Goal: Task Accomplishment & Management: Manage account settings

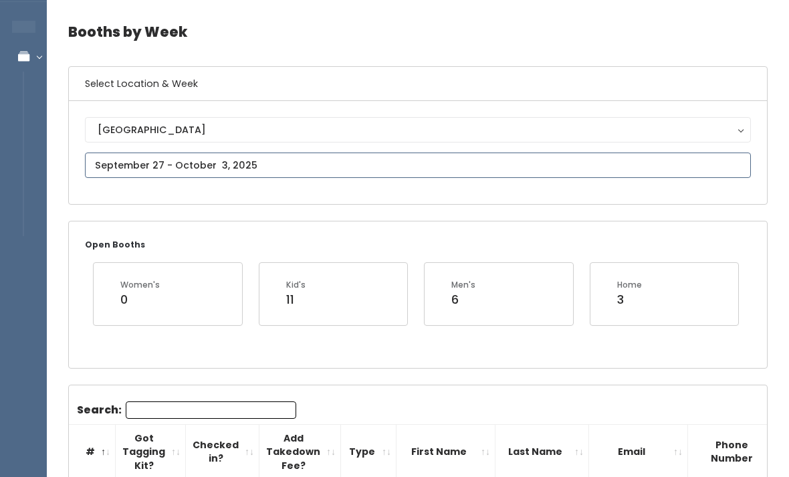
type input "September 27 to October 3"
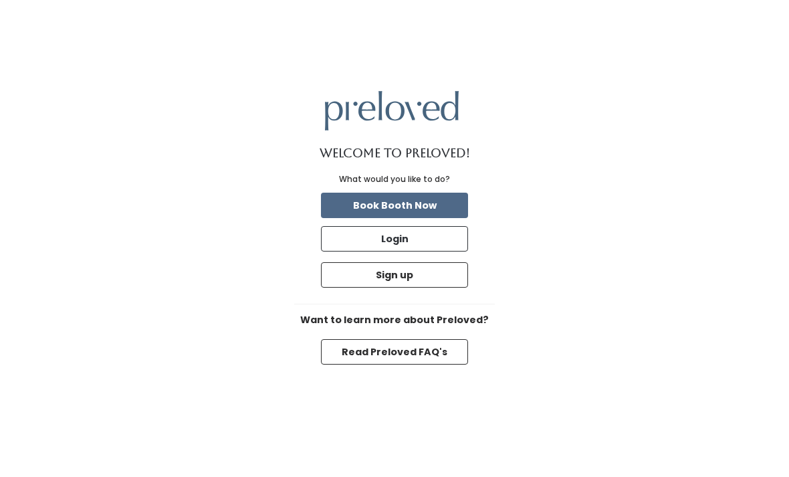
click at [442, 287] on button "Sign up" at bounding box center [394, 274] width 147 height 25
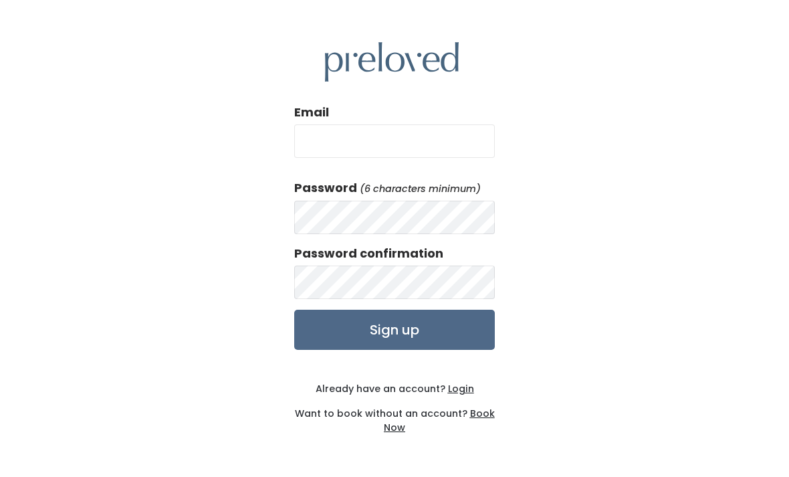
click at [460, 395] on u "Login" at bounding box center [461, 388] width 26 height 13
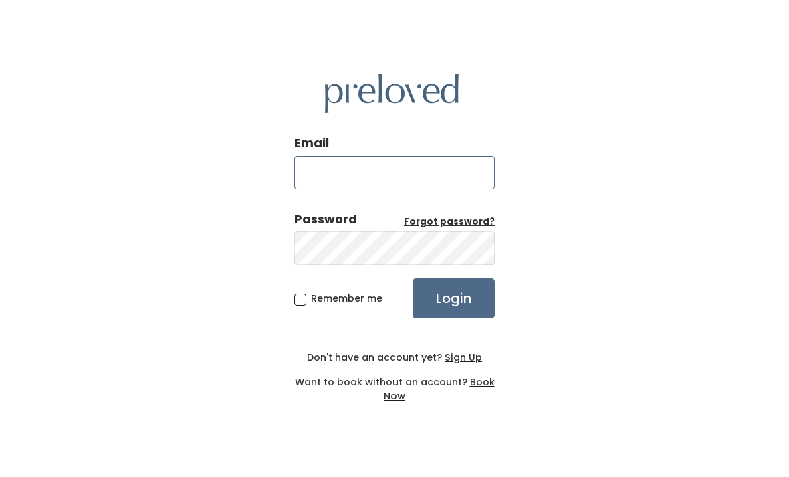
type input "mollycamillestein@gmail.com"
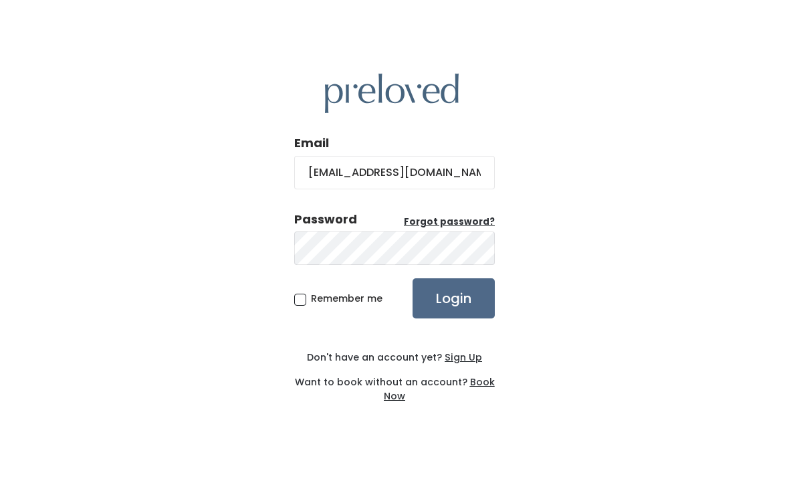
click at [453, 318] on input "Login" at bounding box center [453, 298] width 82 height 40
click at [629, 212] on div "Email mollycamillestein@gmail.com Password Forgot password? Remember me Login D…" at bounding box center [394, 238] width 789 height 477
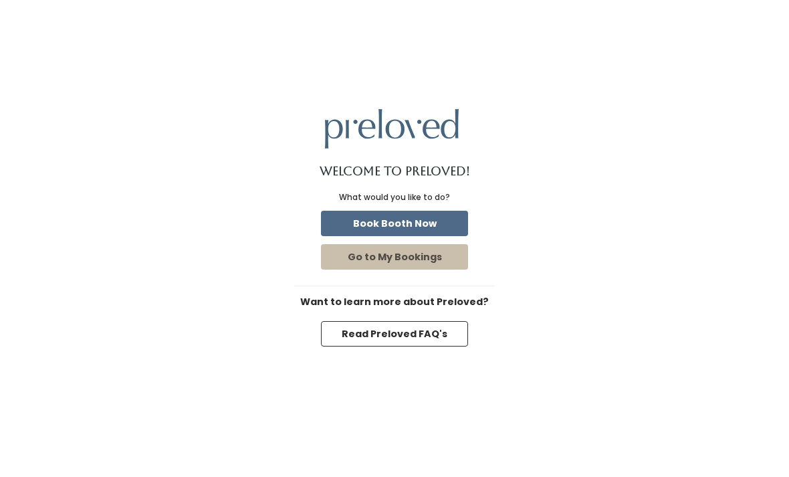
click at [446, 267] on button "Go to My Bookings" at bounding box center [394, 256] width 147 height 25
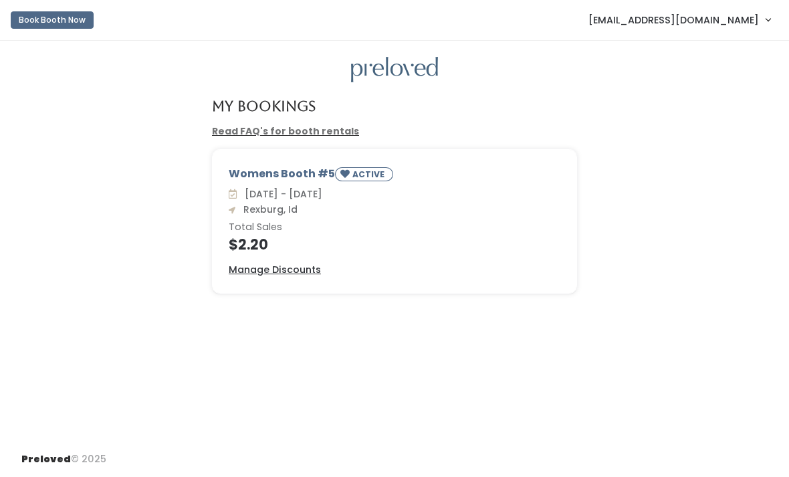
click at [751, 17] on span "mollycamillestein@gmail.com" at bounding box center [673, 20] width 170 height 15
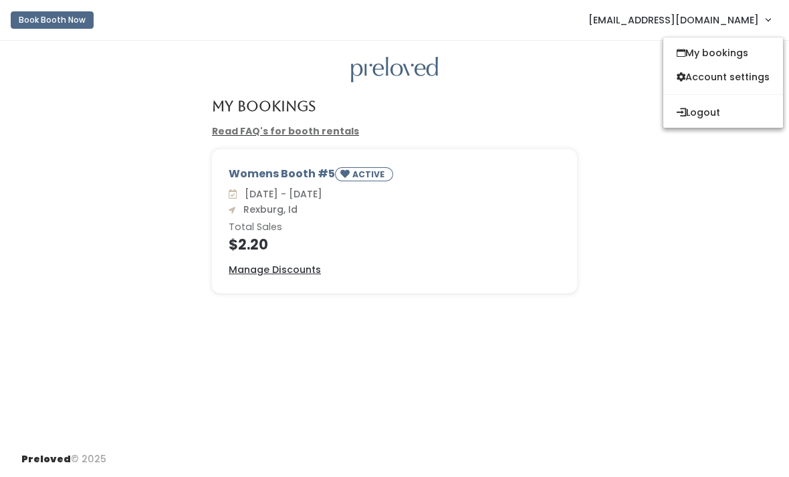
click at [744, 78] on link "Account settings" at bounding box center [723, 77] width 120 height 24
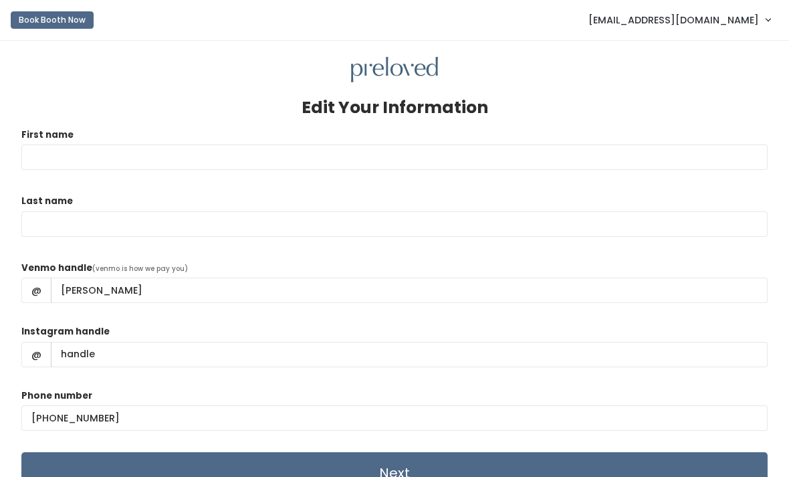
click at [745, 23] on span "[EMAIL_ADDRESS][DOMAIN_NAME]" at bounding box center [673, 20] width 170 height 15
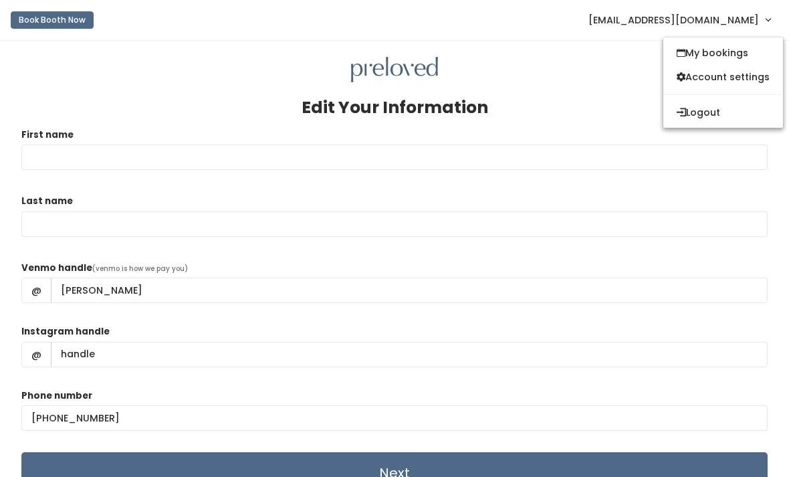
click at [718, 108] on button "Logout" at bounding box center [723, 112] width 120 height 24
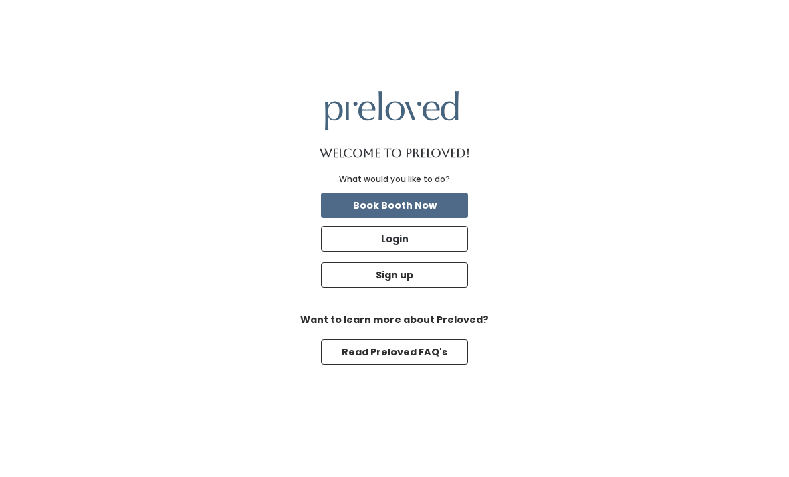
click at [436, 251] on button "Login" at bounding box center [394, 238] width 147 height 25
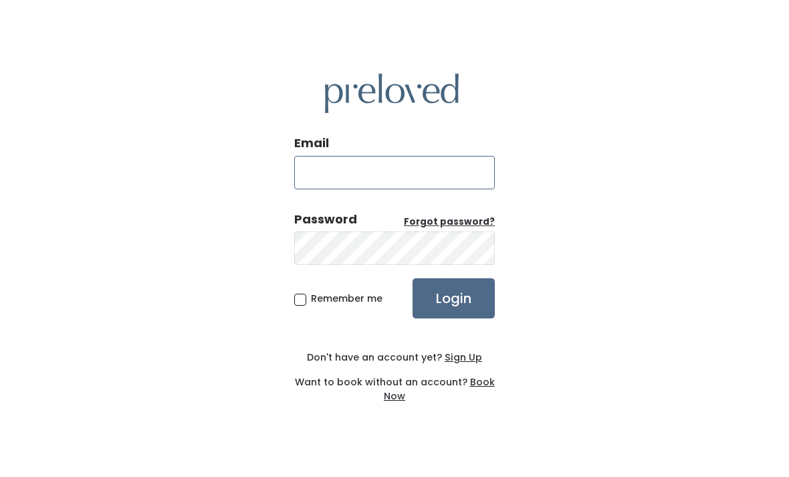
type input "[EMAIL_ADDRESS][DOMAIN_NAME]"
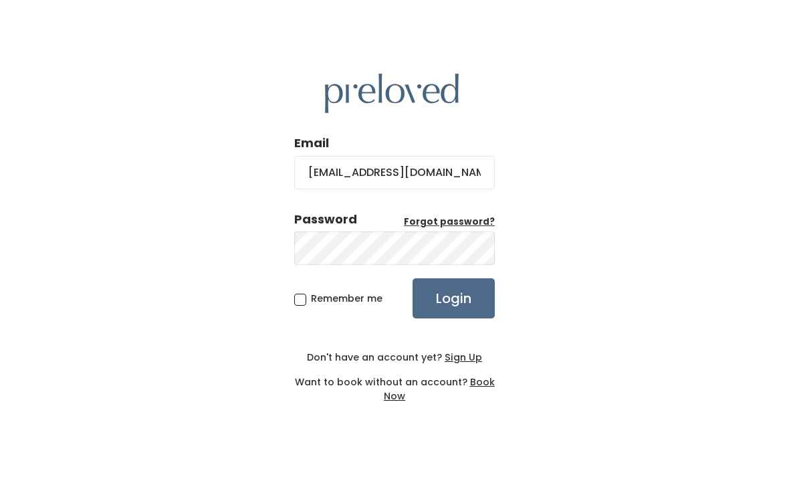
scroll to position [43, 0]
click at [456, 278] on input "Login" at bounding box center [453, 298] width 82 height 40
type input "mollycamillestein@gmail.com"
